Goal: Task Accomplishment & Management: Manage account settings

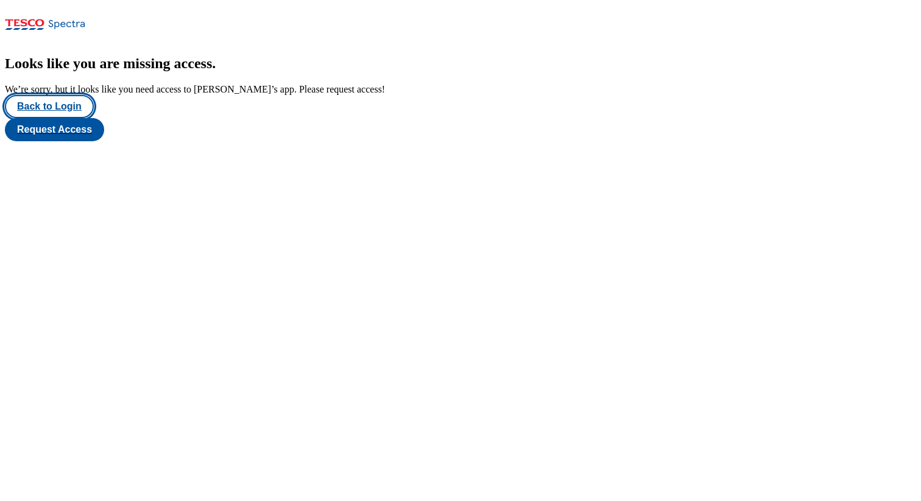
click at [71, 118] on button "Back to Login" at bounding box center [49, 106] width 89 height 23
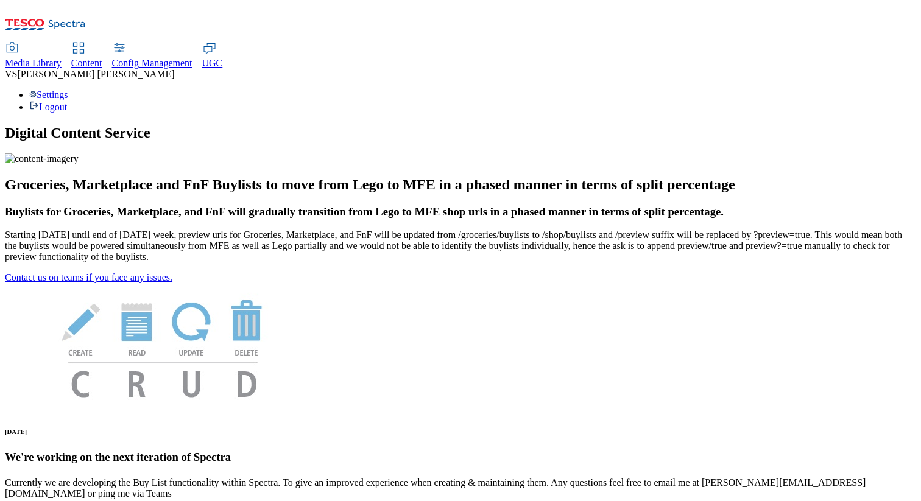
click at [406, 125] on h1 "Digital Content Service" at bounding box center [460, 133] width 911 height 16
click at [871, 90] on div "Settings Logout" at bounding box center [460, 101] width 911 height 23
click at [68, 90] on link "Settings" at bounding box center [48, 95] width 39 height 10
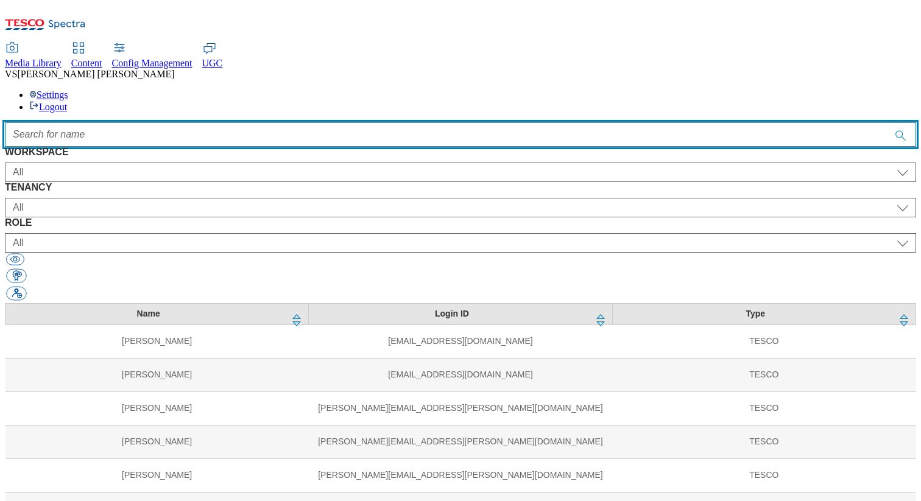
click at [334, 122] on input "Accessible label text" at bounding box center [460, 134] width 911 height 24
paste input "max"
type input "m"
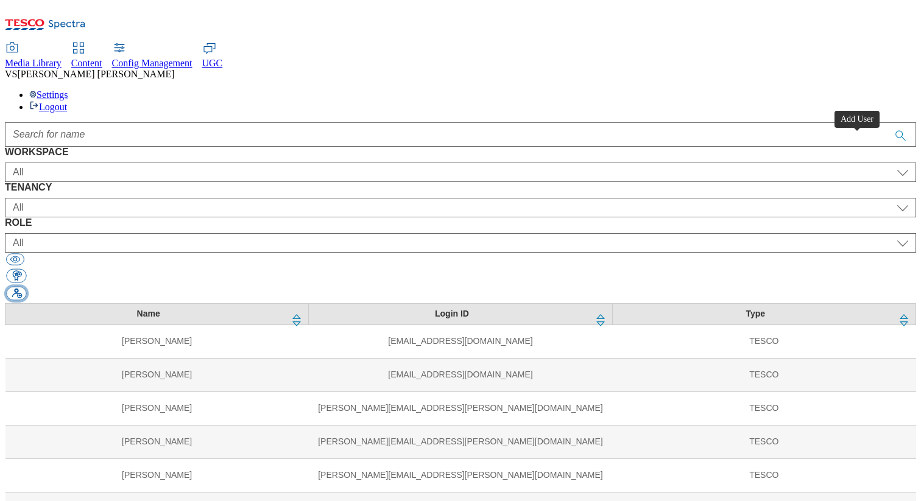
click at [26, 287] on button "button" at bounding box center [16, 294] width 20 height 14
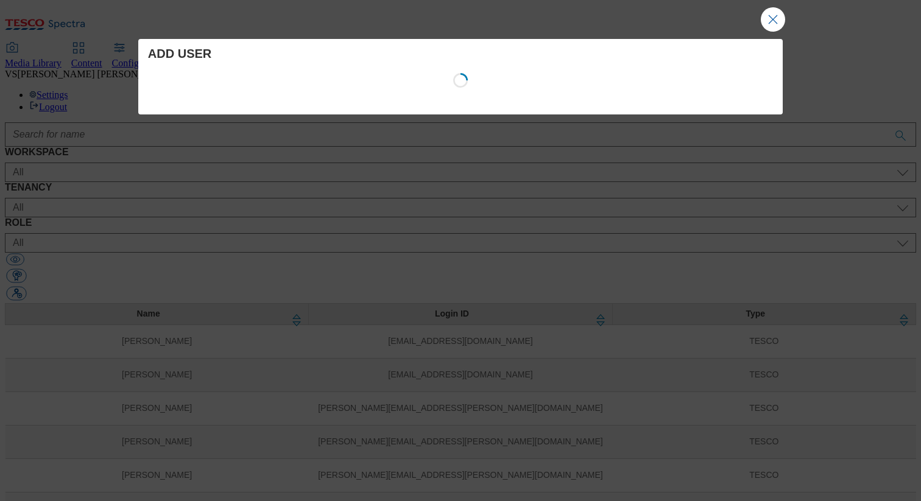
select select "Content"
select select "customer-engagement"
select select "content_designer"
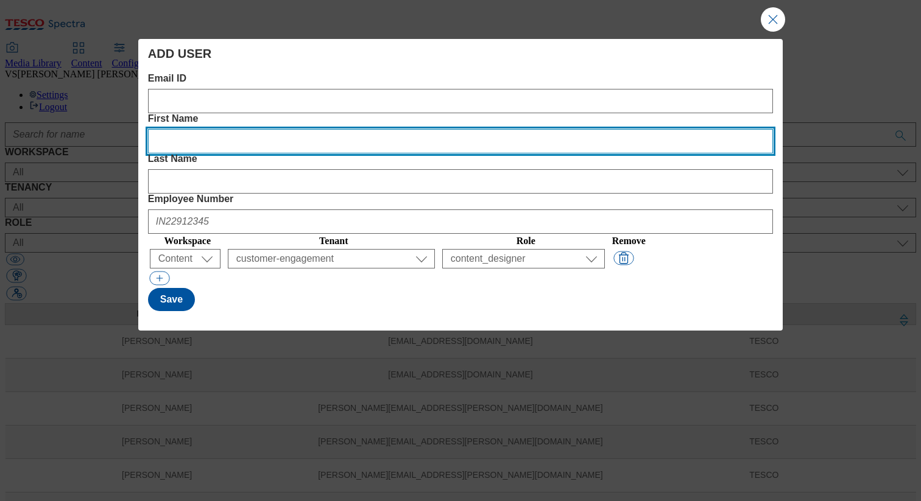
click at [353, 129] on Name "First Name" at bounding box center [460, 141] width 625 height 24
paste Name "Max"
type Name "Max"
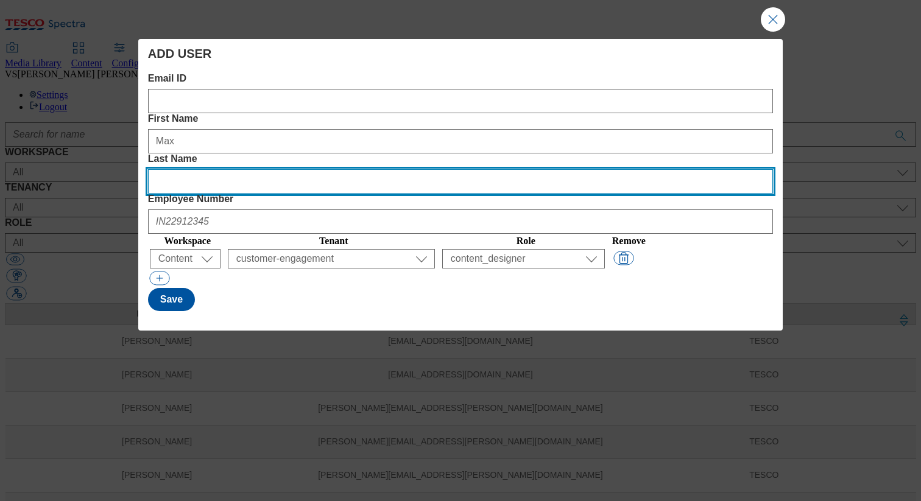
click at [529, 169] on Name "Last Name" at bounding box center [460, 181] width 625 height 24
paste Name "Blackbourne"
type Name "Blackbourne"
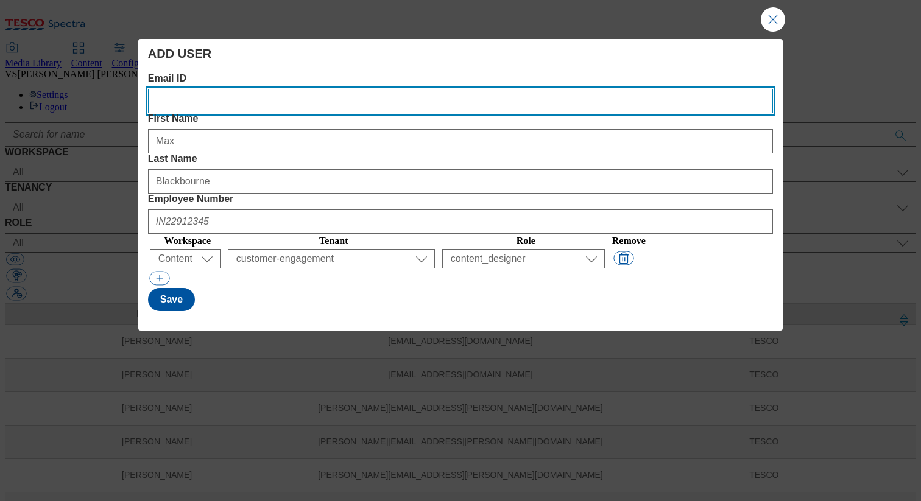
click at [234, 98] on ID "Email ID" at bounding box center [460, 101] width 625 height 24
paste ID "[EMAIL_ADDRESS][DOMAIN_NAME]"
type ID "[EMAIL_ADDRESS][DOMAIN_NAME]"
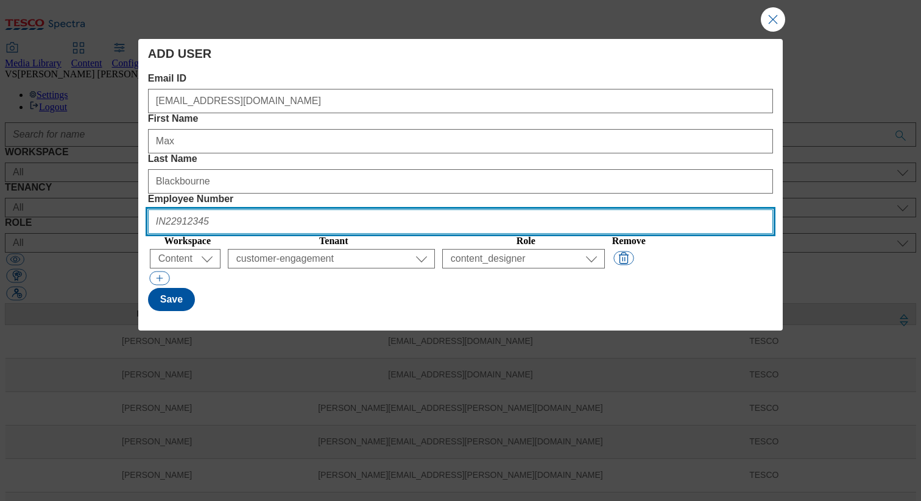
click at [650, 209] on Number "Employee Number" at bounding box center [460, 221] width 625 height 24
paste Number "UK46067751"
type Number "UK46067751"
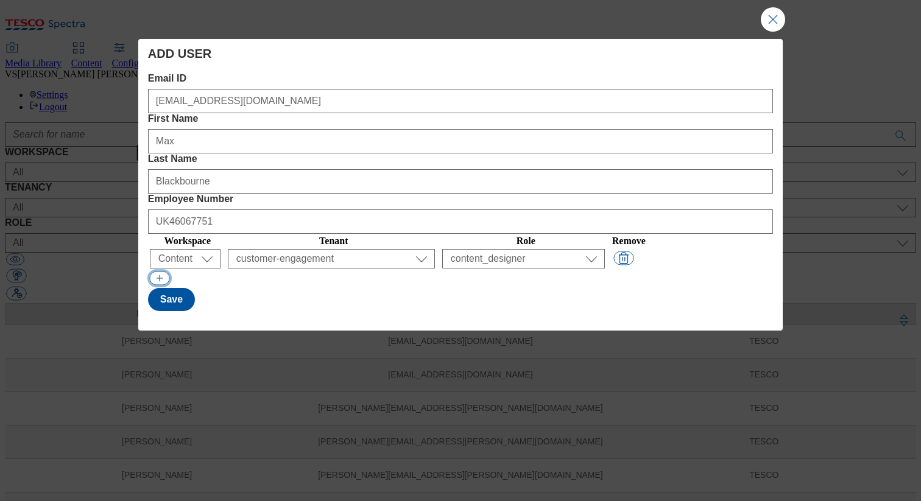
click at [154, 272] on button "Modal" at bounding box center [159, 279] width 20 height 14
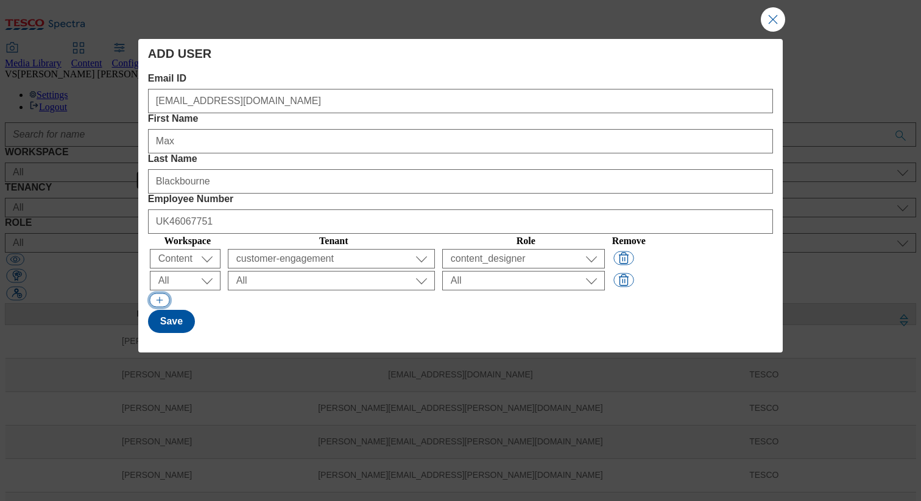
click at [159, 293] on button "Modal" at bounding box center [159, 300] width 20 height 14
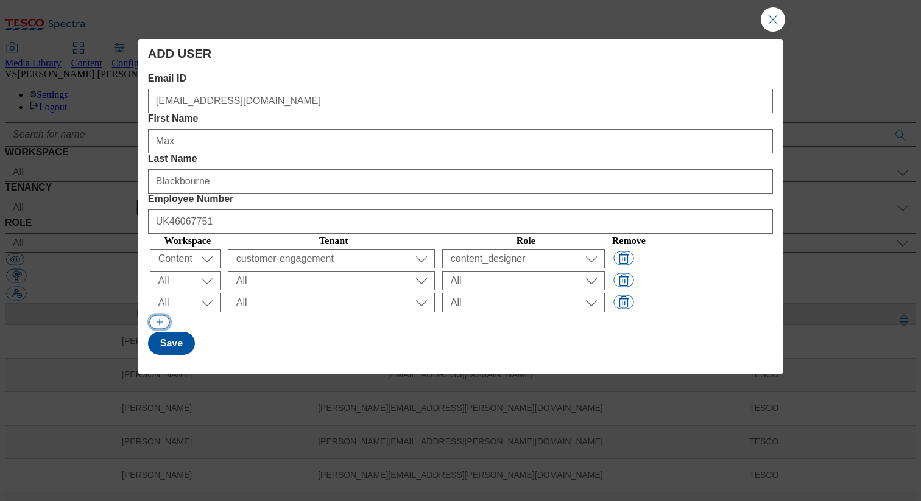
click at [158, 315] on button "Modal" at bounding box center [159, 322] width 20 height 14
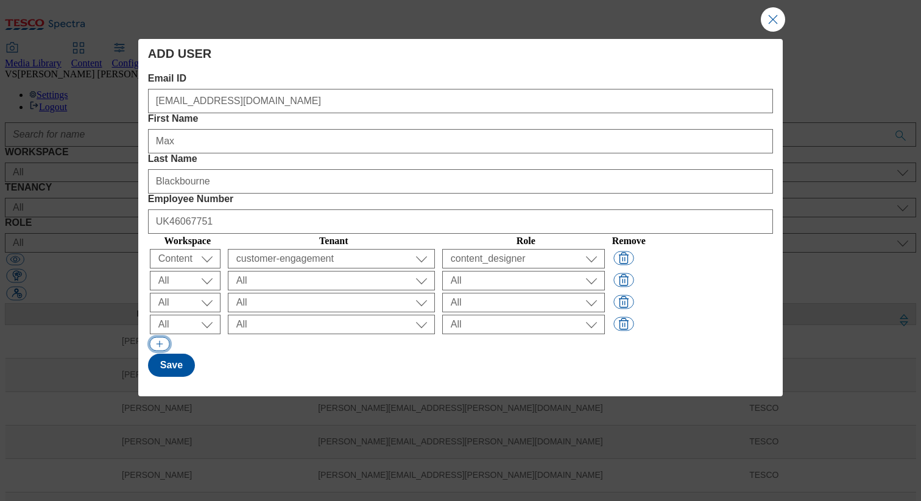
click at [160, 337] on button "Modal" at bounding box center [159, 344] width 20 height 14
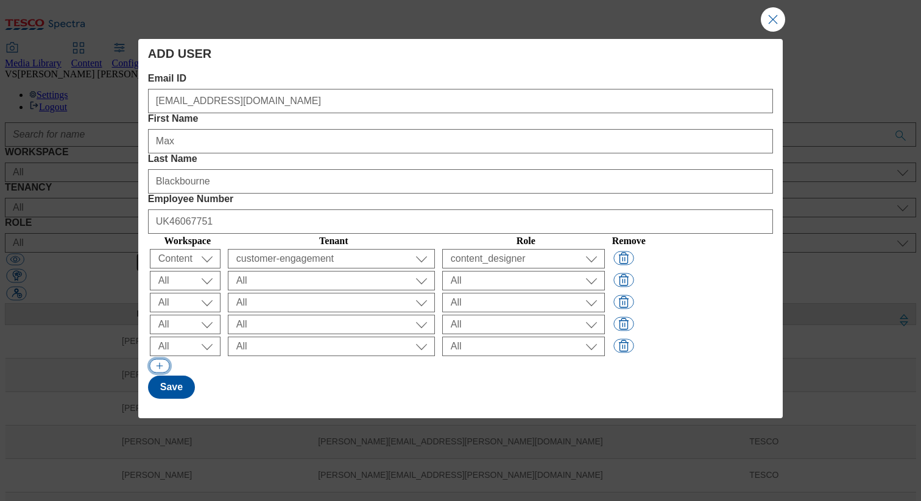
click at [158, 359] on button "Modal" at bounding box center [159, 366] width 20 height 14
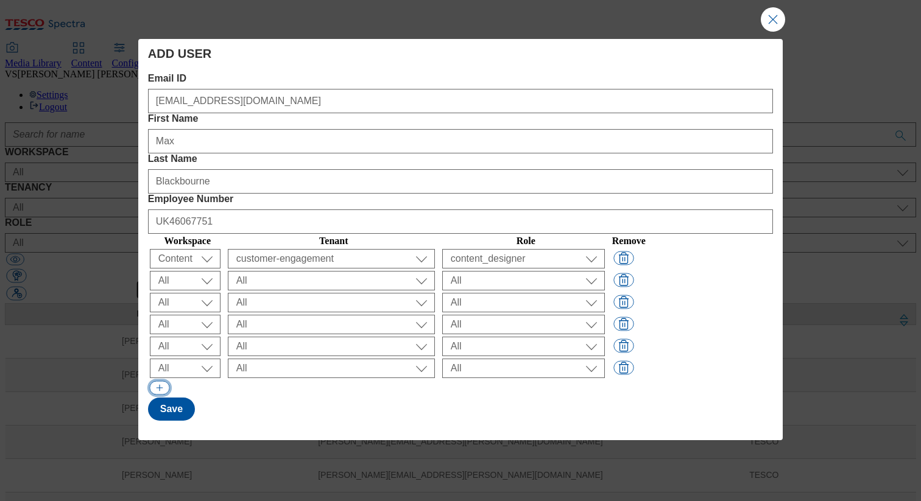
click at [159, 381] on button "Modal" at bounding box center [159, 388] width 20 height 14
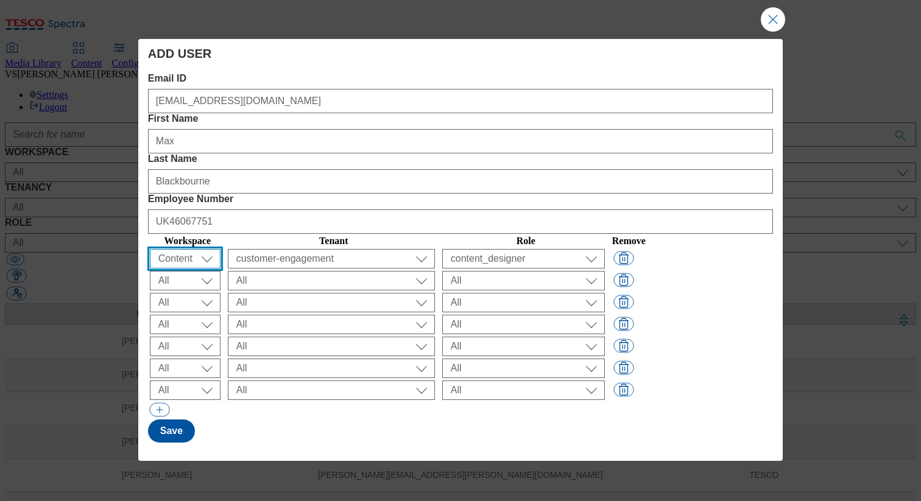
click at [177, 249] on select "All Content Media Spectra UGC Config" at bounding box center [185, 258] width 71 height 19
select select "Media"
click at [178, 249] on select "All Content Media Spectra UGC Config" at bounding box center [185, 258] width 71 height 19
select select "Content"
click at [177, 249] on select "All Content Media Spectra UGC Config" at bounding box center [185, 258] width 71 height 19
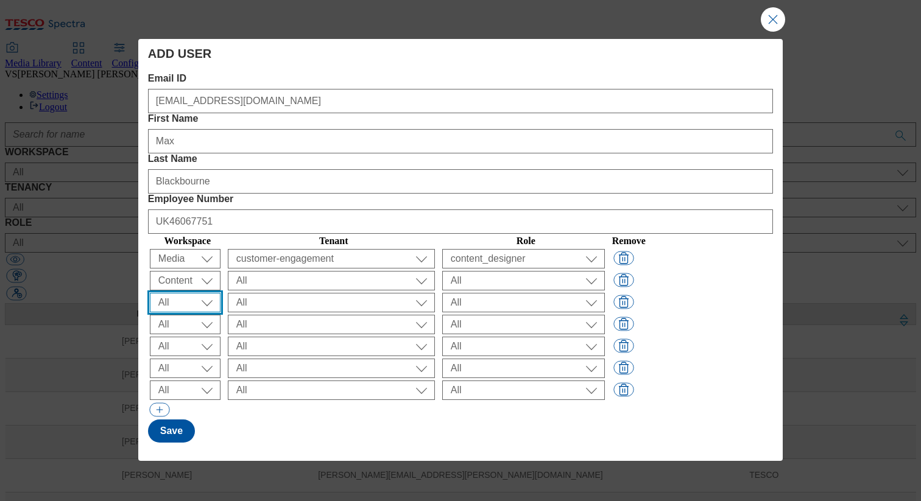
select select "Media"
click at [180, 249] on select "All Content Media Spectra UGC Config" at bounding box center [185, 258] width 71 height 19
select select "Media"
click at [178, 249] on select "All Content Media Spectra UGC Config" at bounding box center [185, 258] width 71 height 19
select select "Media"
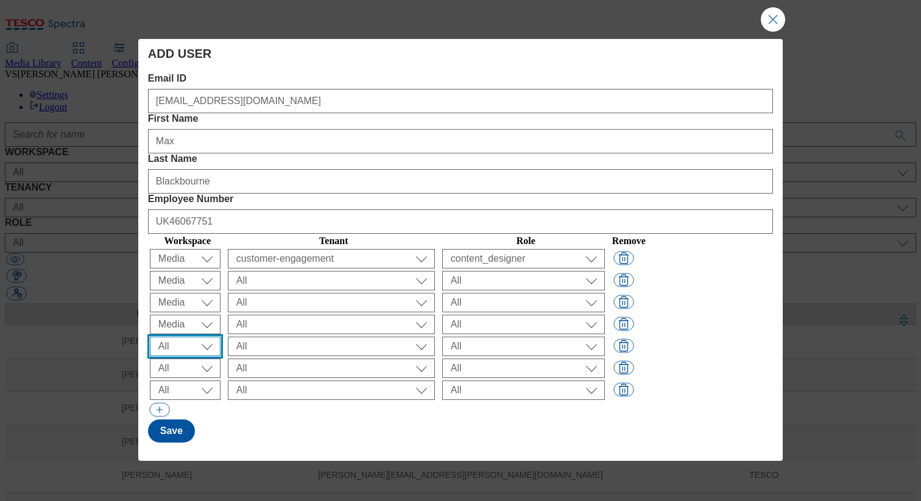
click at [180, 263] on select "All Content Media Spectra UGC Config" at bounding box center [185, 258] width 71 height 19
select select "Media"
click at [183, 269] on select "All Content Media Spectra UGC Config" at bounding box center [185, 258] width 71 height 19
select select "Media"
click at [186, 269] on select "All Content Media Spectra UGC Config" at bounding box center [185, 258] width 71 height 19
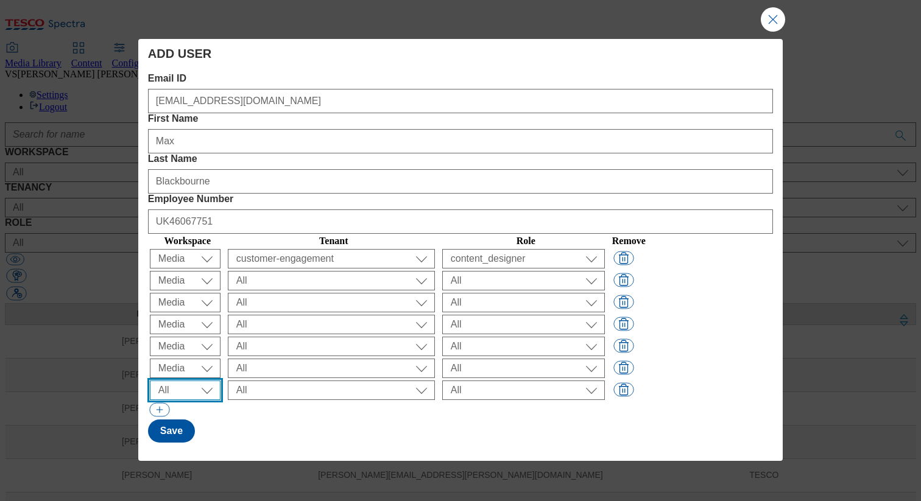
select select "Media"
click at [158, 403] on button "Modal" at bounding box center [159, 410] width 20 height 14
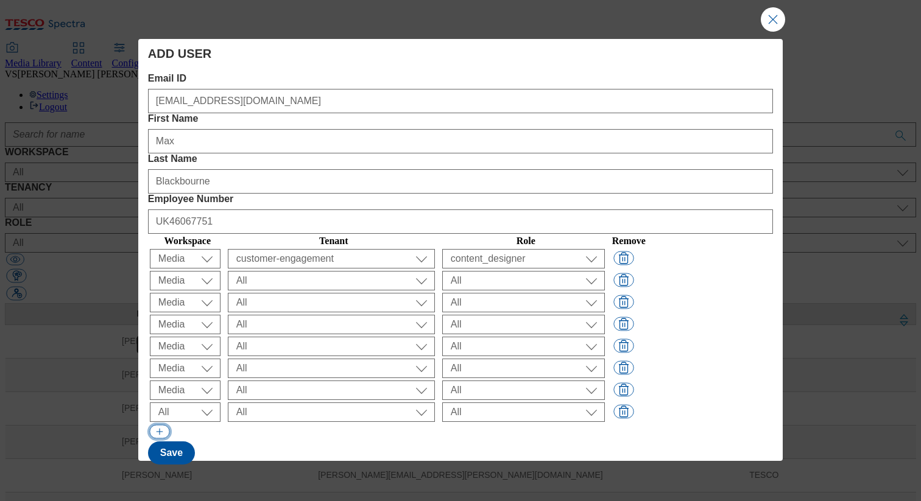
click at [158, 425] on button "Modal" at bounding box center [159, 432] width 20 height 14
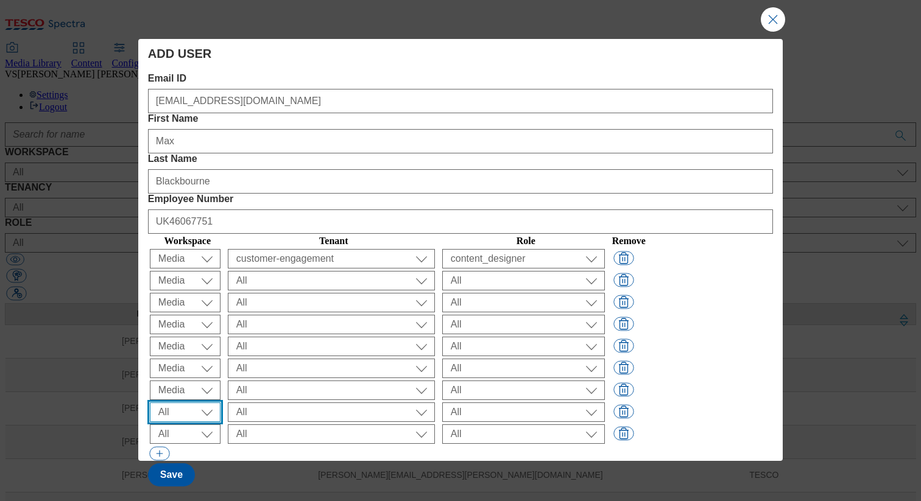
click at [182, 269] on select "All Content Media Spectra UGC Config" at bounding box center [185, 258] width 71 height 19
select select "Media"
click at [183, 269] on select "All Content Media Spectra UGC Config" at bounding box center [185, 258] width 71 height 19
select select "Media"
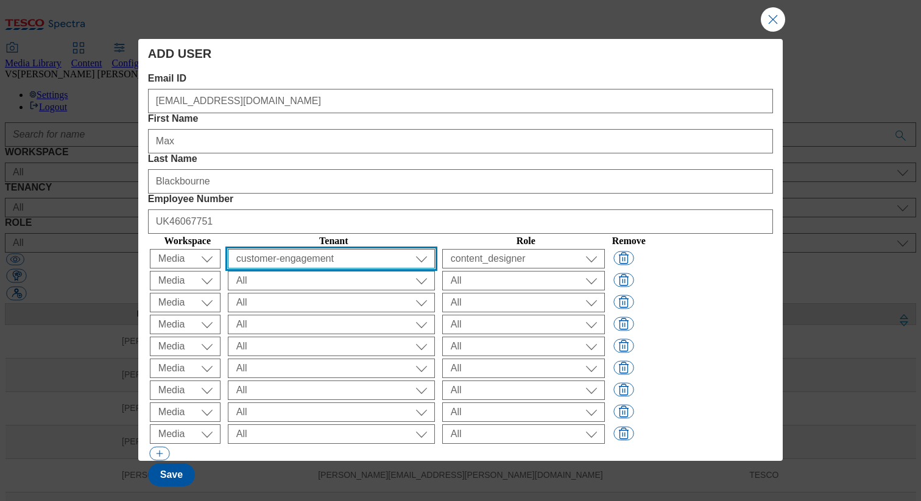
click at [318, 249] on select "All ALL All all Clubcard Boost UK Clubcard Marketing Clubcard ROI clubcard-boos…" at bounding box center [331, 258] width 207 height 19
select select "flare-ghs"
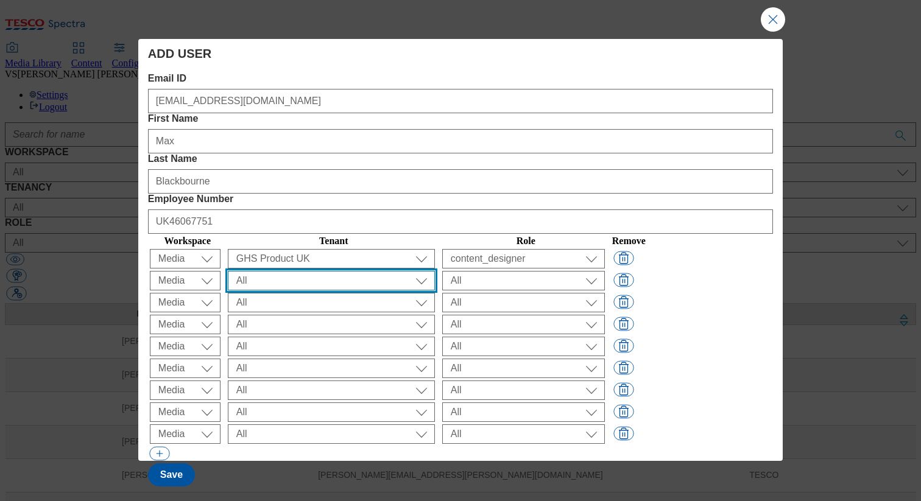
click at [325, 249] on select "All ALL All all Clubcard Boost UK Clubcard Marketing Clubcard ROI clubcard-boos…" at bounding box center [331, 258] width 207 height 19
select select "flare-ghs-mktg"
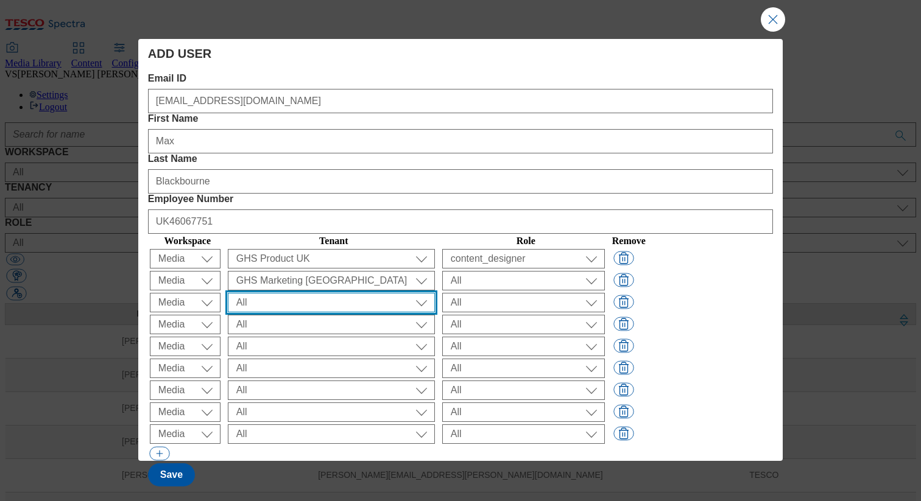
click at [290, 249] on select "All ALL All all Clubcard Boost UK Clubcard Marketing Clubcard ROI clubcard-boos…" at bounding box center [331, 258] width 207 height 19
select select "real-food"
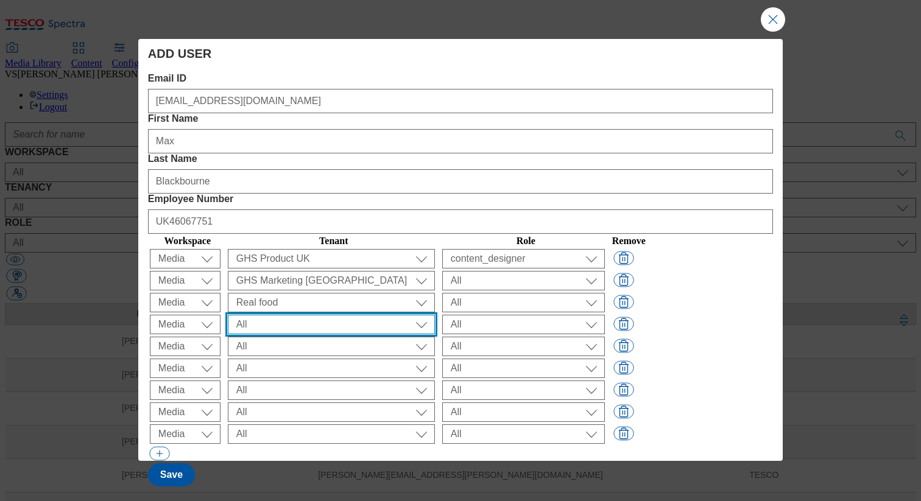
click at [305, 249] on select "All ALL All all Clubcard Boost UK Clubcard Marketing Clubcard ROI clubcard-boos…" at bounding box center [331, 258] width 207 height 19
click at [292, 249] on select "All ALL All all Clubcard Boost UK Clubcard Marketing Clubcard ROI clubcard-boos…" at bounding box center [331, 258] width 207 height 19
select select "flare-fnf-stores"
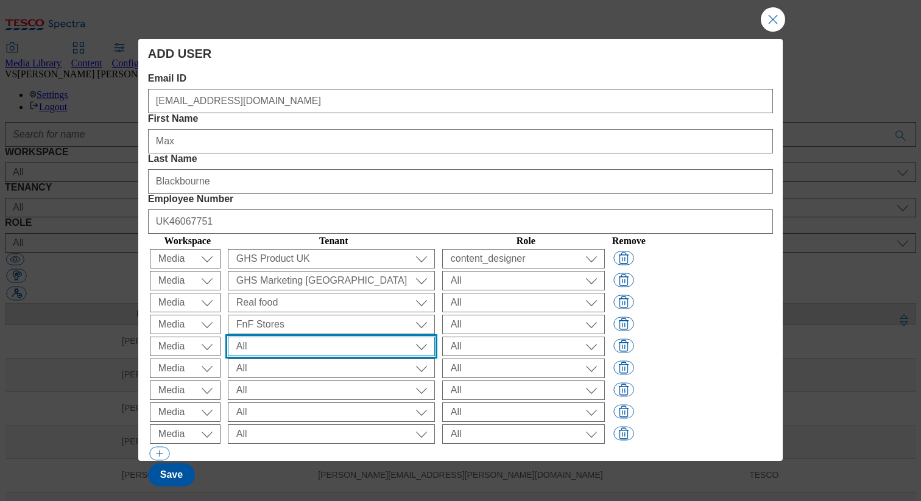
click at [328, 258] on select "All ALL All all Clubcard Boost UK Clubcard Marketing Clubcard ROI clubcard-boos…" at bounding box center [331, 258] width 207 height 19
select select "flare-homepage"
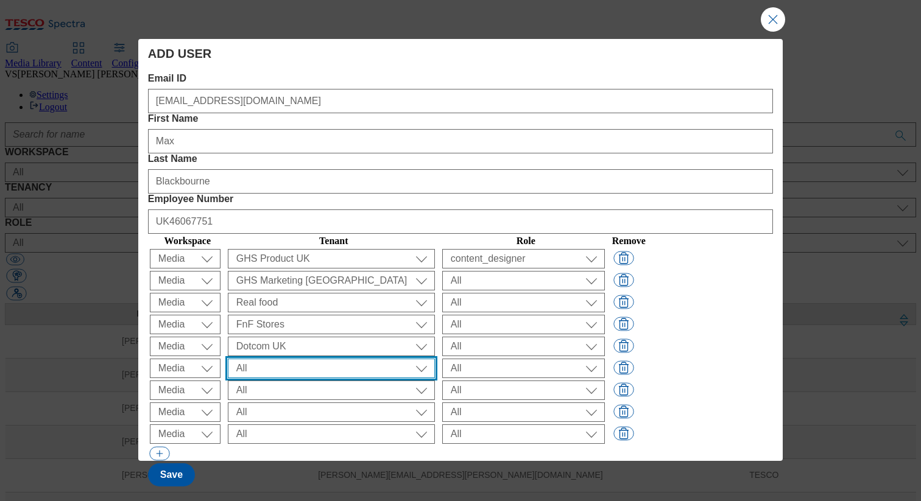
click at [316, 269] on select "All ALL All all Clubcard Boost UK Clubcard Marketing Clubcard ROI clubcard-boos…" at bounding box center [331, 258] width 207 height 19
select select "flare-clubcard-mktg"
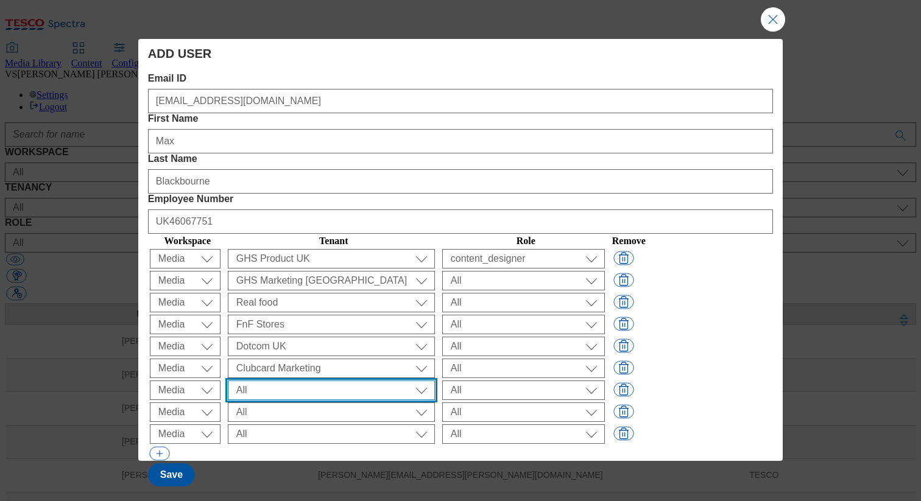
click at [349, 269] on select "All ALL All all Clubcard Boost UK Clubcard Marketing Clubcard ROI clubcard-boos…" at bounding box center [331, 258] width 207 height 19
select select "flare-ghs-roi"
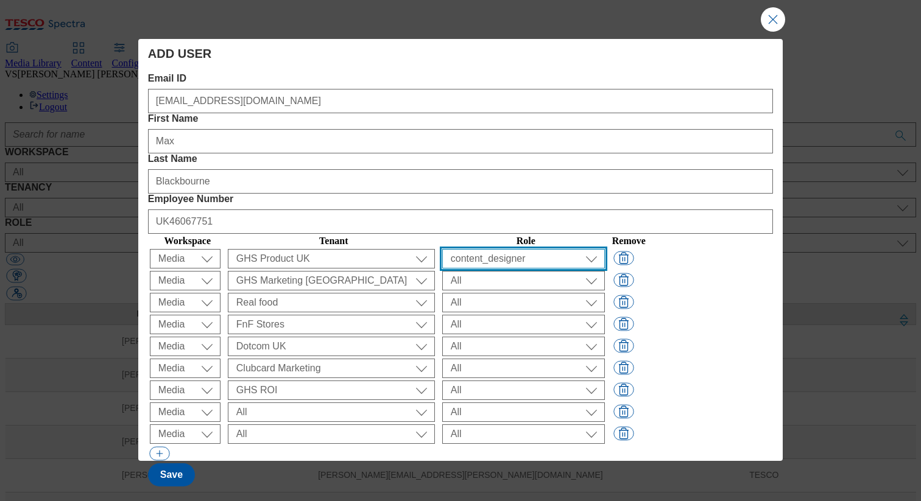
click at [537, 249] on select "All content_designer content_editor content_read developer guest media_admin mo…" at bounding box center [523, 258] width 163 height 19
click at [538, 249] on select "All content_designer content_editor content_read developer guest media_admin mo…" at bounding box center [523, 258] width 163 height 19
select select "content_editor"
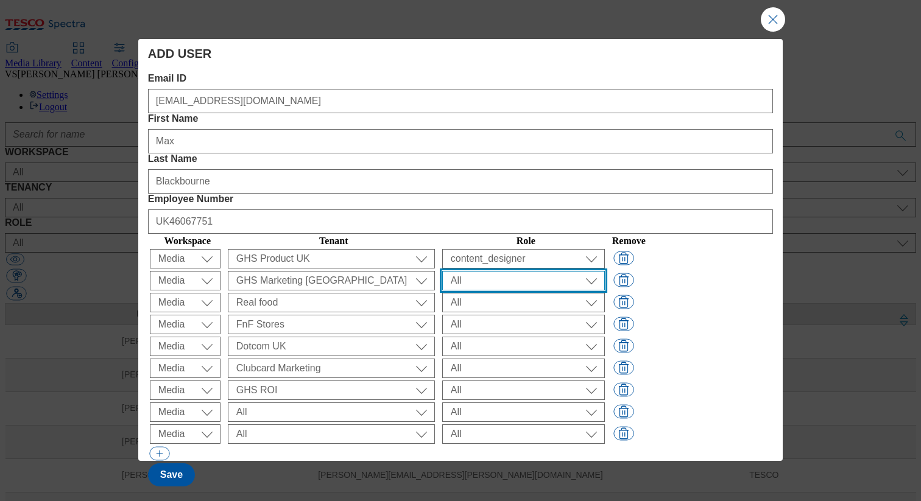
click at [530, 249] on select "All content_designer content_editor content_read developer guest media_admin mo…" at bounding box center [523, 258] width 163 height 19
select select "content_editor"
click at [527, 249] on select "All content_designer content_editor content_read developer guest media_admin mo…" at bounding box center [523, 258] width 163 height 19
select select "content_editor"
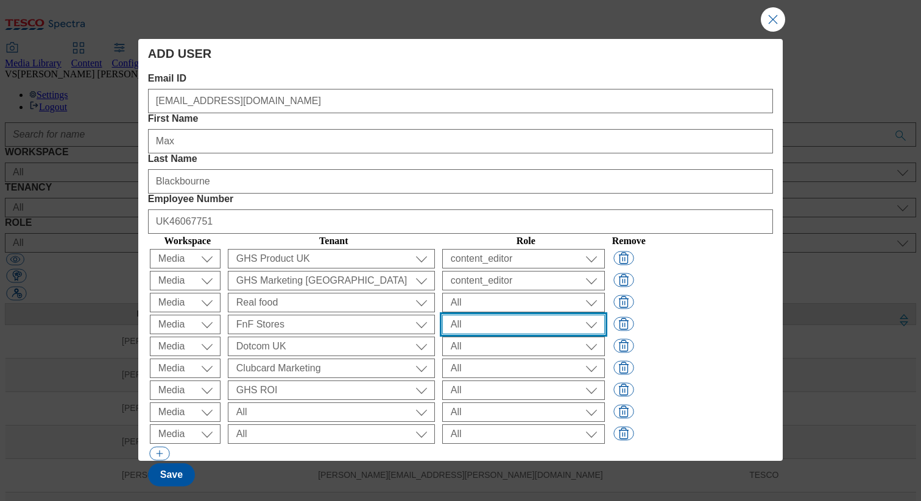
click at [529, 249] on select "All content_designer content_editor content_read developer guest media_admin mo…" at bounding box center [523, 258] width 163 height 19
select select "content_editor"
click at [534, 260] on select "All content_designer content_editor content_read developer guest media_admin mo…" at bounding box center [523, 258] width 163 height 19
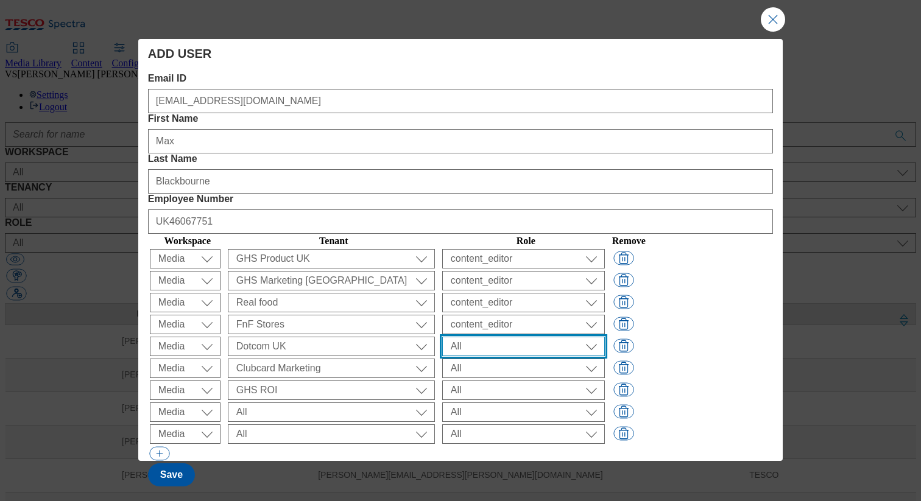
select select "content_editor"
click at [528, 269] on select "All content_designer content_editor content_read developer guest media_admin mo…" at bounding box center [523, 258] width 163 height 19
select select "content_editor"
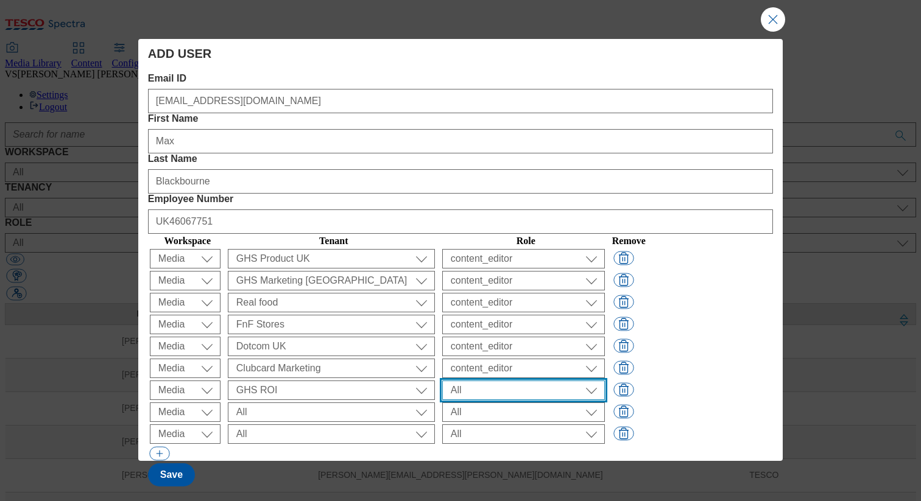
click at [530, 269] on select "All content_designer content_editor content_read developer guest media_admin mo…" at bounding box center [523, 258] width 163 height 19
select select "content_editor"
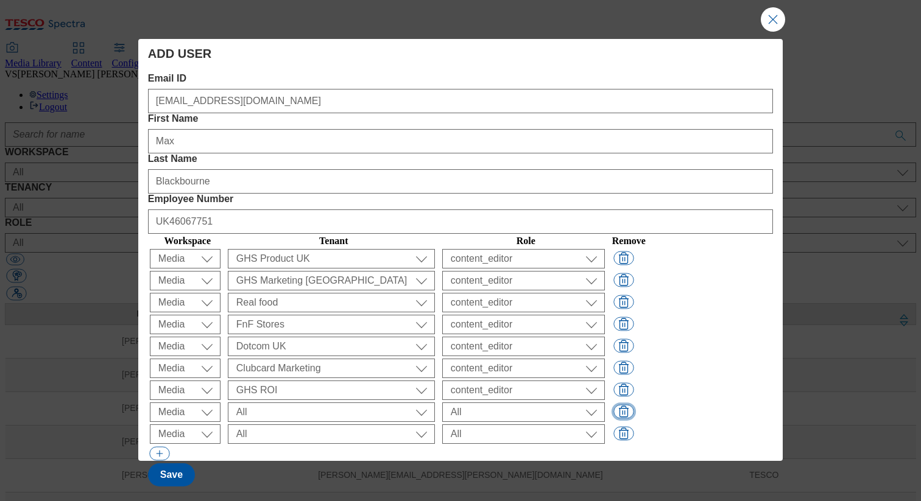
click at [633, 404] on button "Modal" at bounding box center [623, 411] width 20 height 14
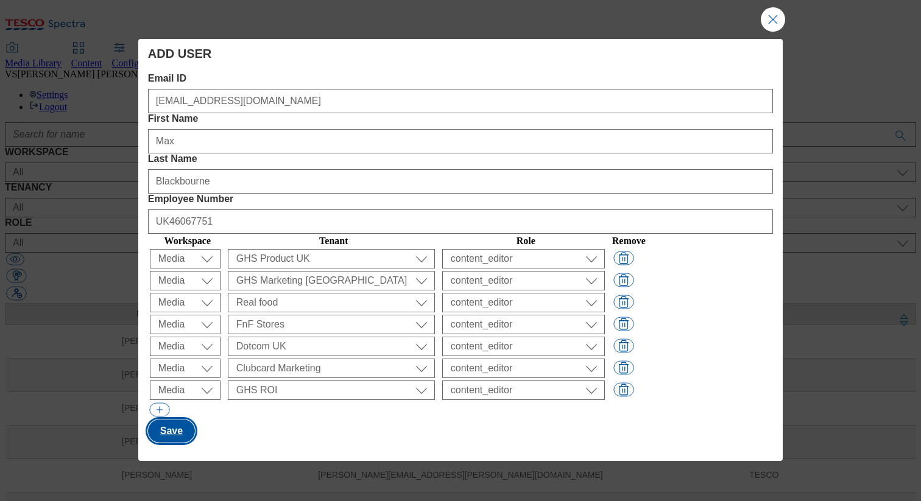
click at [181, 420] on button "Save" at bounding box center [171, 431] width 47 height 23
select select "Content"
select select "customer-engagement"
select select "content_designer"
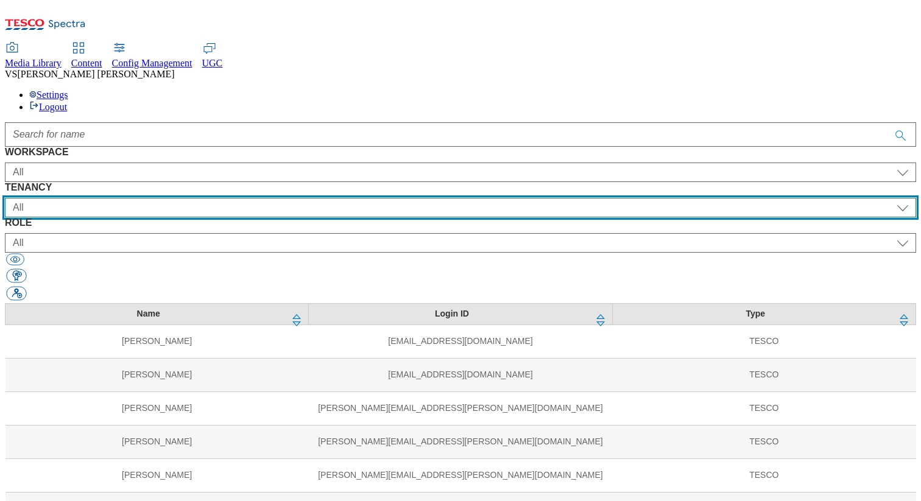
click at [356, 198] on select "All ALL All all Clubcard Boost UK Clubcard Marketing Clubcard ROI clubcard-boos…" at bounding box center [460, 207] width 911 height 19
click at [355, 198] on select "All ALL All all Clubcard Boost UK Clubcard Marketing Clubcard ROI clubcard-boos…" at bounding box center [460, 207] width 911 height 19
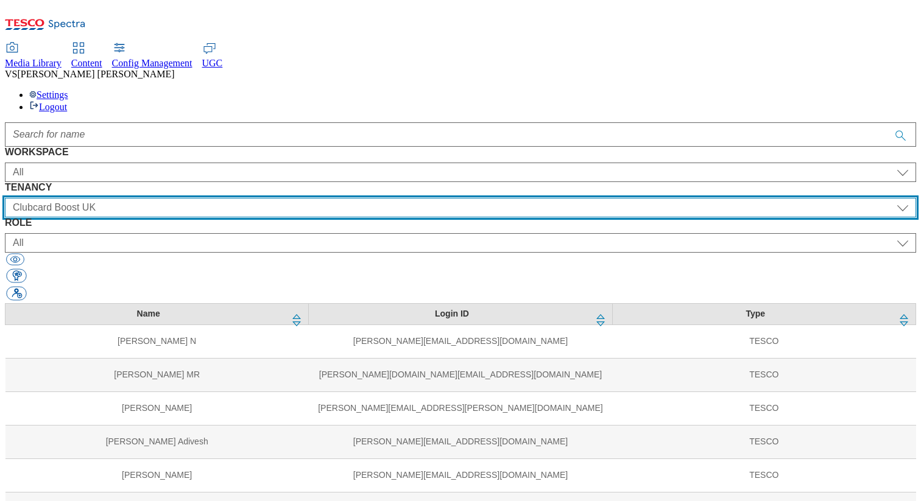
click at [340, 198] on select "All ALL All all Clubcard Boost UK Clubcard Marketing Clubcard ROI clubcard-boos…" at bounding box center [460, 207] width 911 height 19
select select "flare-clubcard-mktg"
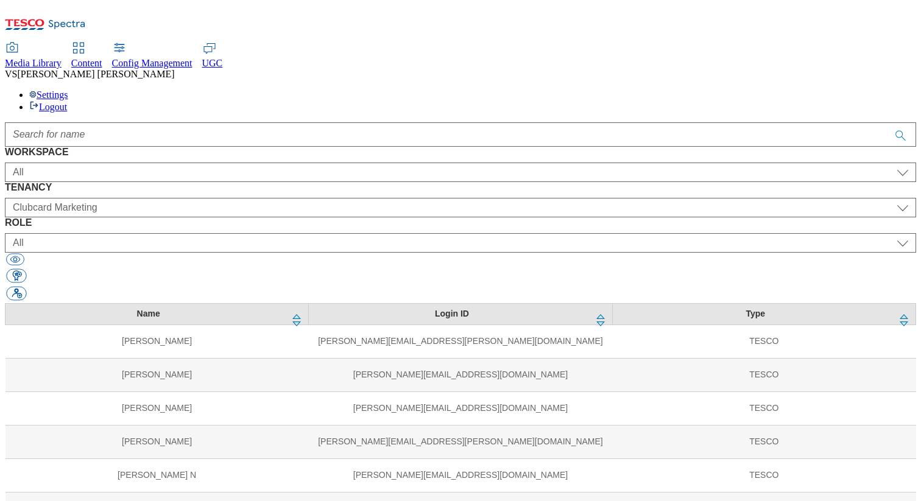
click at [61, 58] on span "Media Library" at bounding box center [33, 63] width 57 height 10
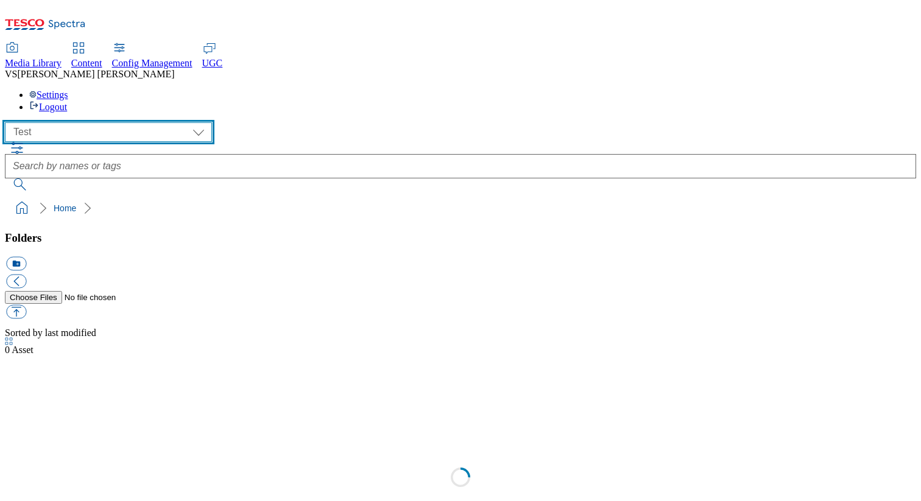
click at [82, 122] on select "All all Clubcard Boost UK Clubcard Marketing Clubcard ROI clubcard-boost-uk clu…" at bounding box center [108, 131] width 207 height 19
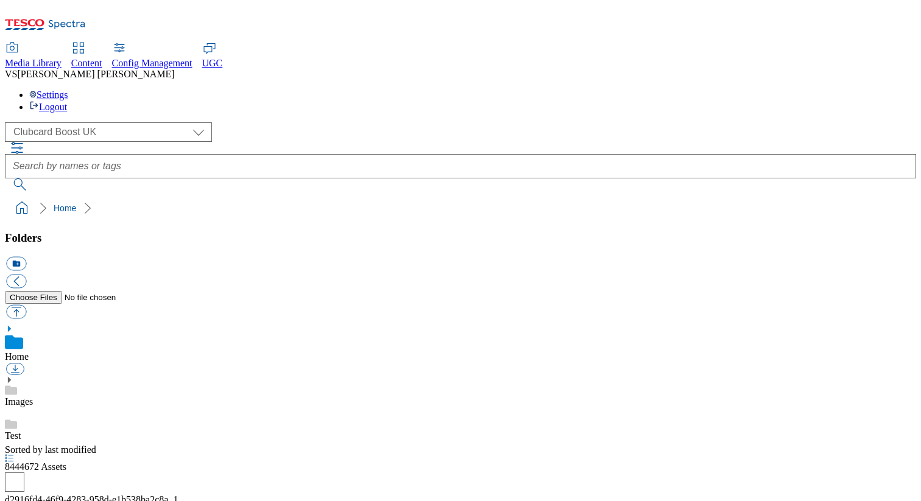
click at [114, 122] on div "( optional ) All all Clubcard Boost UK Clubcard Marketing Clubcard ROI clubcard…" at bounding box center [460, 131] width 911 height 19
click at [114, 122] on select "All all Clubcard Boost UK Clubcard Marketing Clubcard ROI clubcard-boost-uk clu…" at bounding box center [108, 131] width 207 height 19
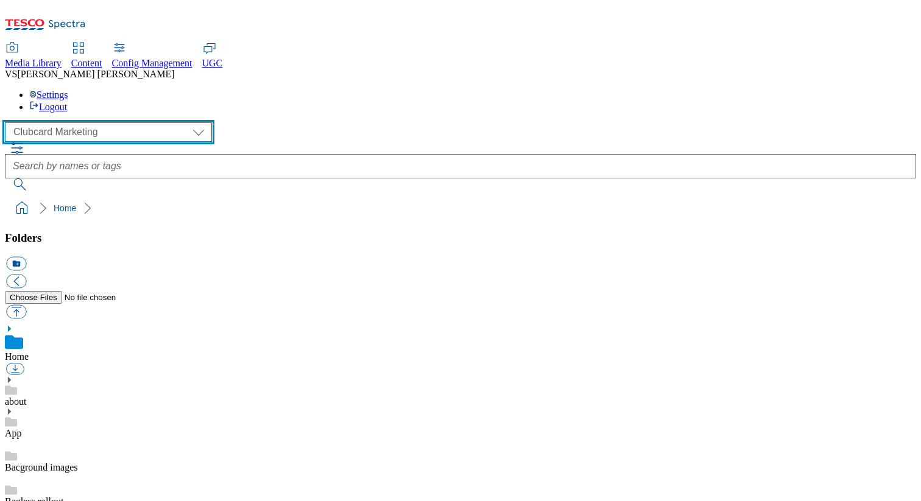
click at [76, 122] on select "All all Clubcard Boost UK Clubcard Marketing Clubcard ROI clubcard-boost-uk clu…" at bounding box center [108, 131] width 207 height 19
click at [69, 122] on select "All all Clubcard Boost UK Clubcard Marketing Clubcard ROI clubcard-boost-uk clu…" at bounding box center [108, 131] width 207 height 19
select select "ghs-roi"
